Goal: Transaction & Acquisition: Purchase product/service

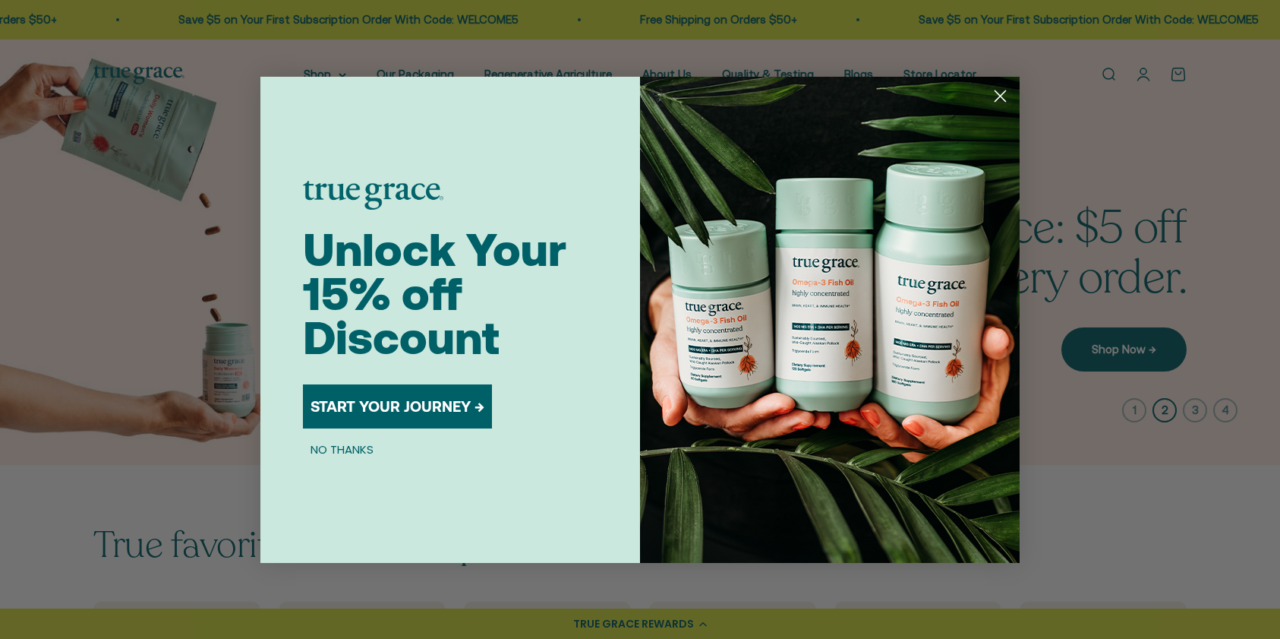
click at [1002, 95] on circle "Close dialog" at bounding box center [1000, 95] width 25 height 25
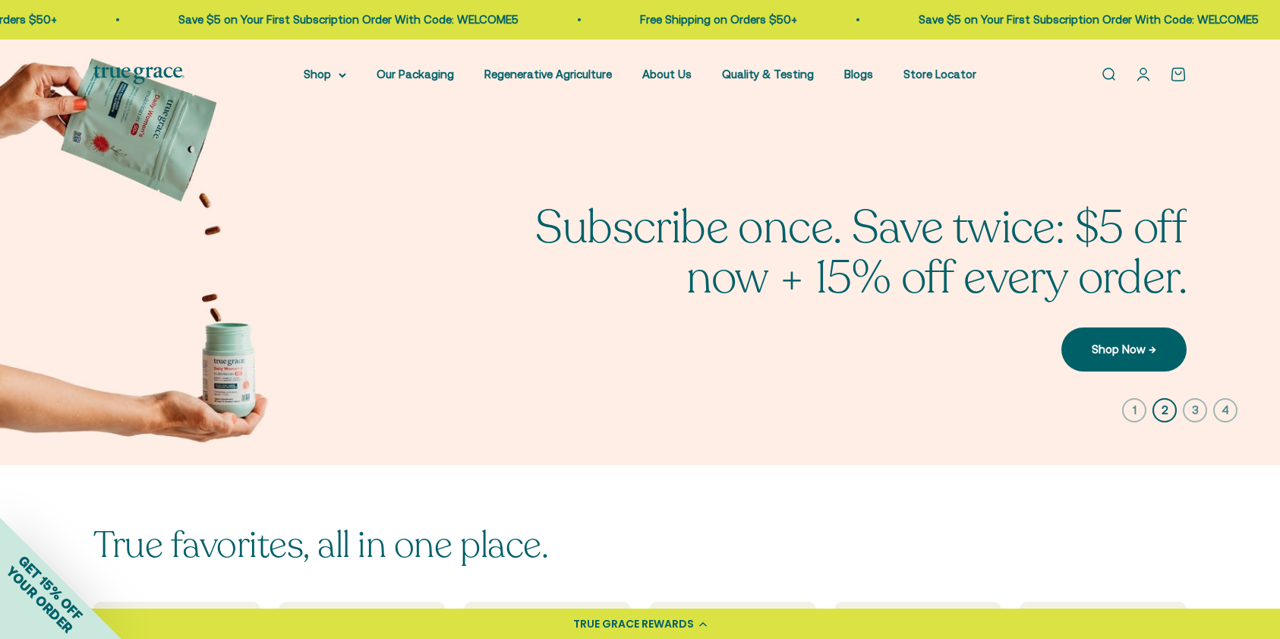
click at [1110, 75] on link "Open search" at bounding box center [1108, 74] width 17 height 17
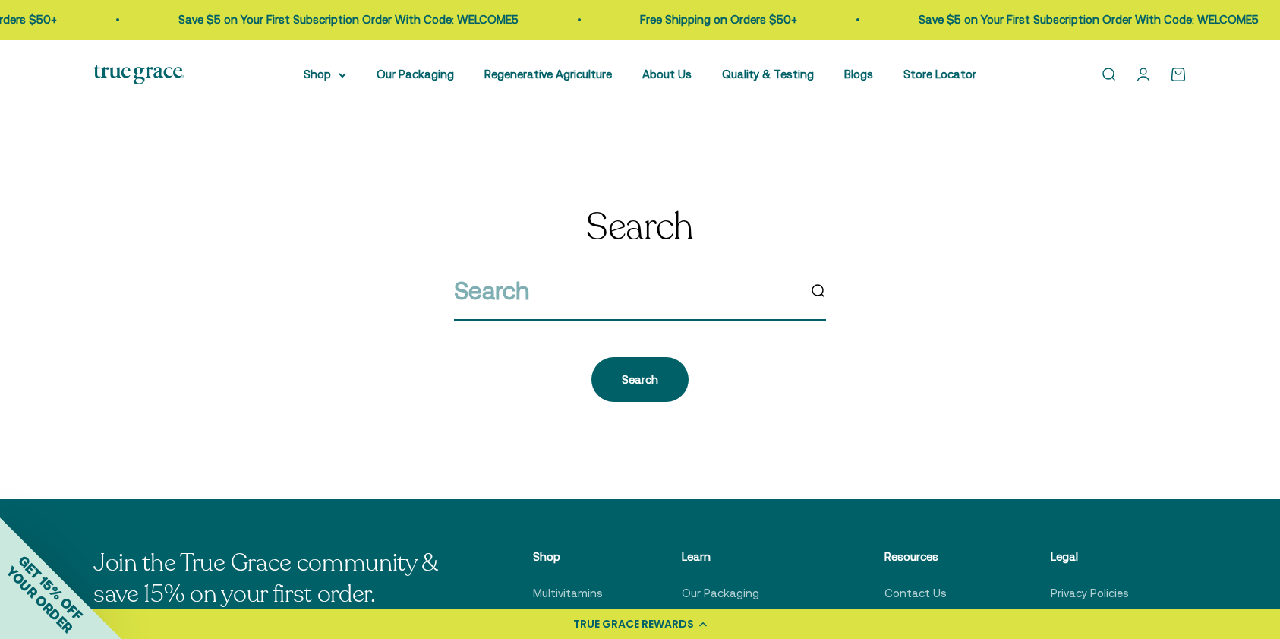
click at [476, 298] on input "search" at bounding box center [625, 290] width 343 height 39
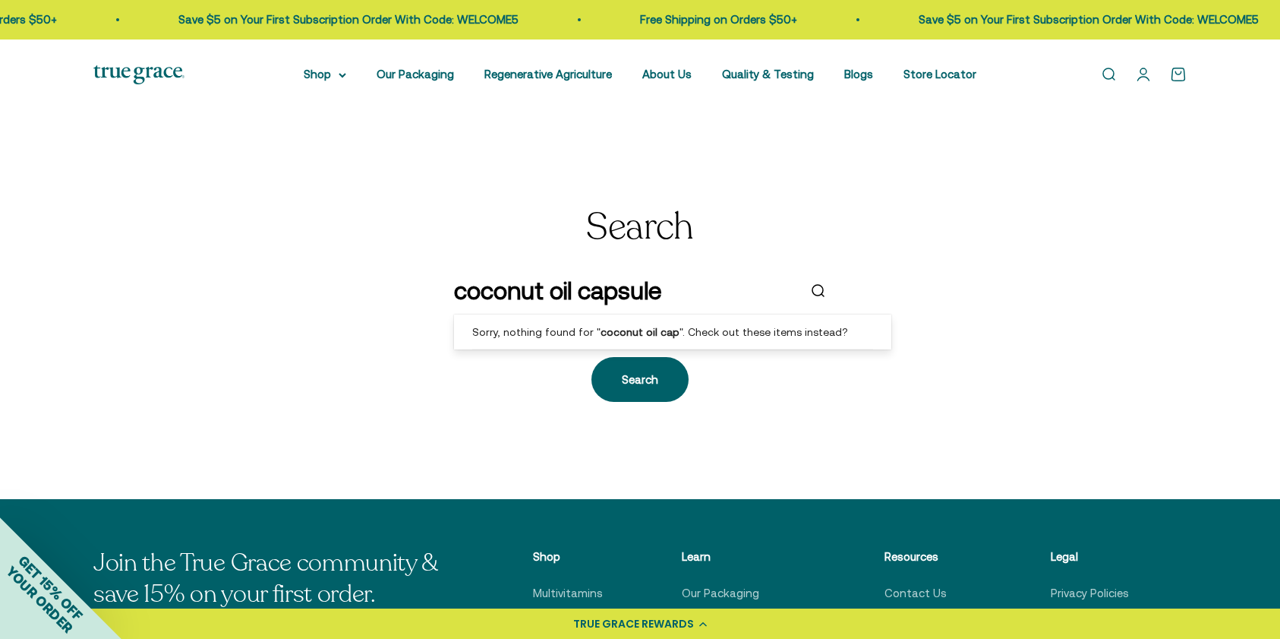
type input "coconut oil capsules"
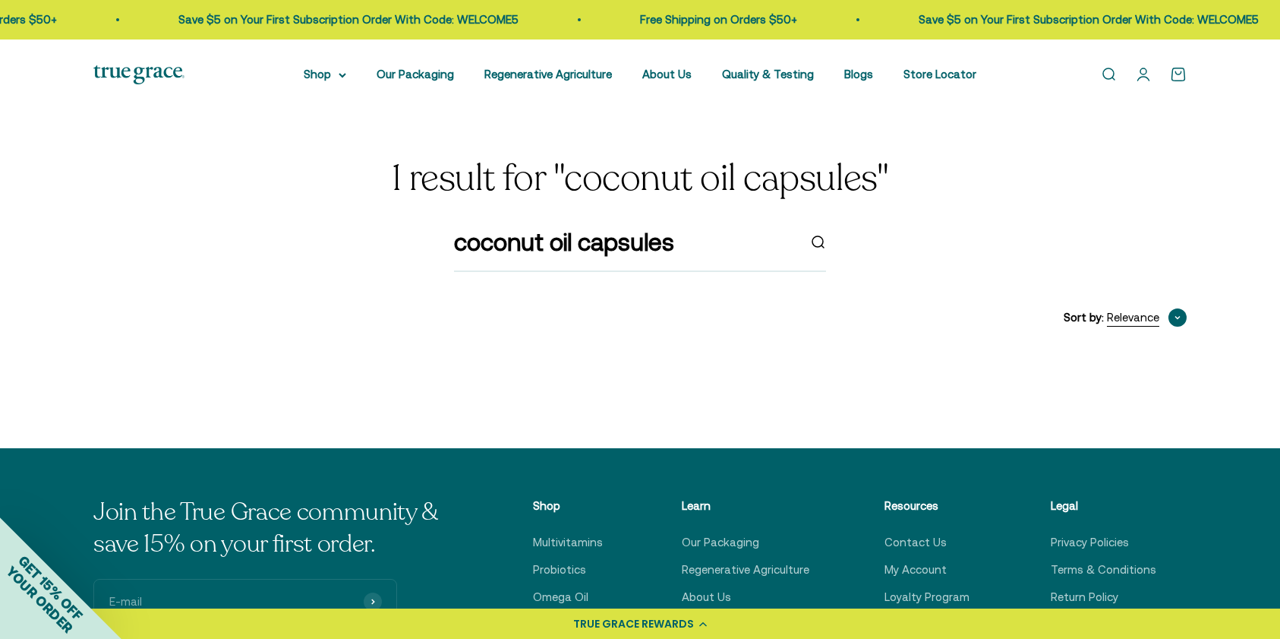
click at [1179, 317] on icon "button" at bounding box center [1178, 318] width 5 height 2
click at [775, 314] on div "Sort by: Relevance Relevance Price, low to high Price, high to low" at bounding box center [649, 317] width 1075 height 18
click at [575, 248] on input "coconut oil capsules" at bounding box center [625, 242] width 343 height 39
drag, startPoint x: 453, startPoint y: 244, endPoint x: 683, endPoint y: 241, distance: 229.4
click at [683, 241] on input "coconut oil capsules" at bounding box center [625, 242] width 343 height 39
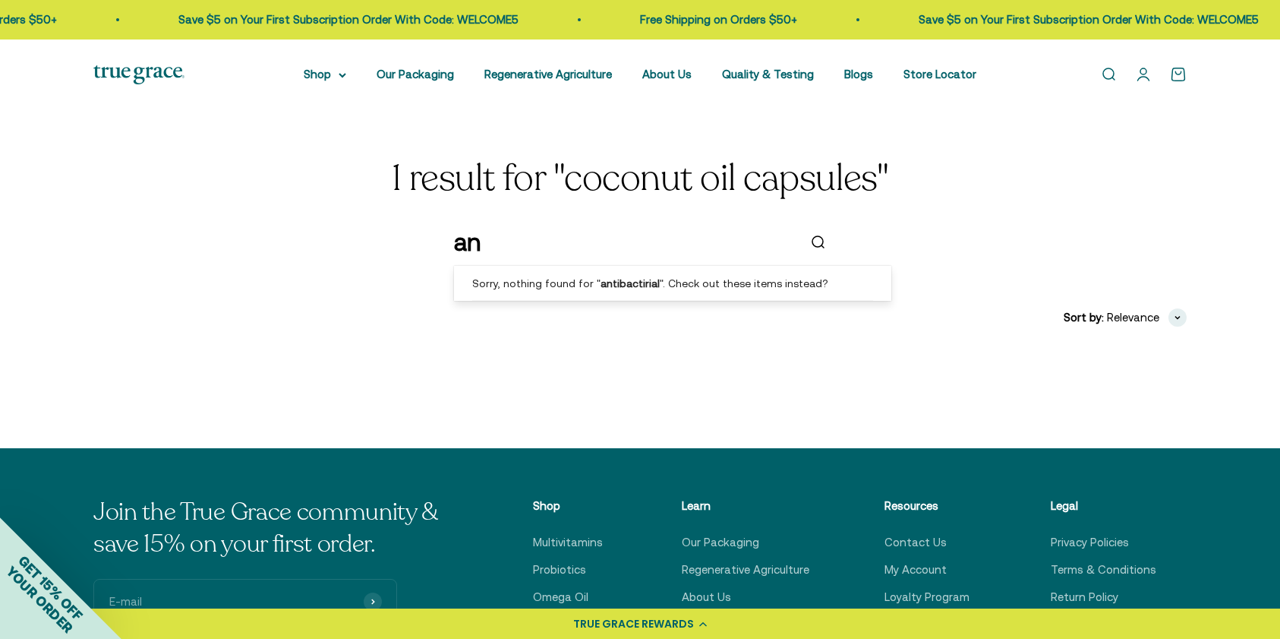
type input "a"
type input "antibactirial cap"
